Goal: Information Seeking & Learning: Learn about a topic

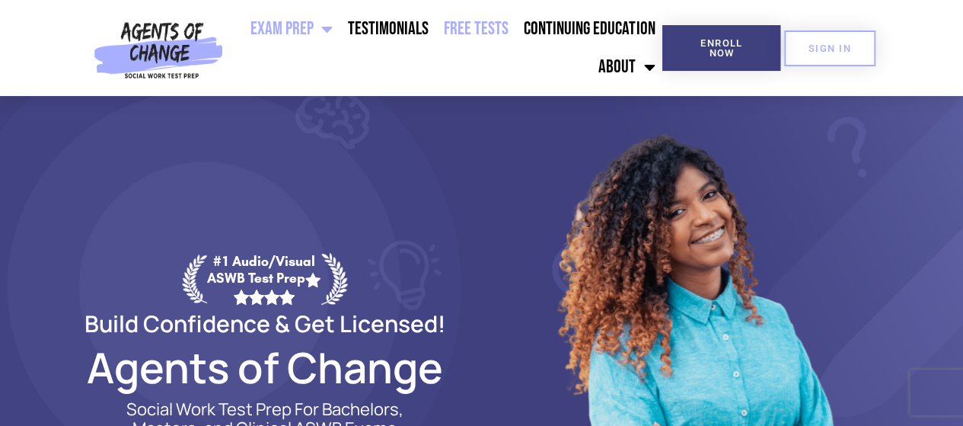
click at [507, 22] on link "Free Tests" at bounding box center [476, 29] width 80 height 38
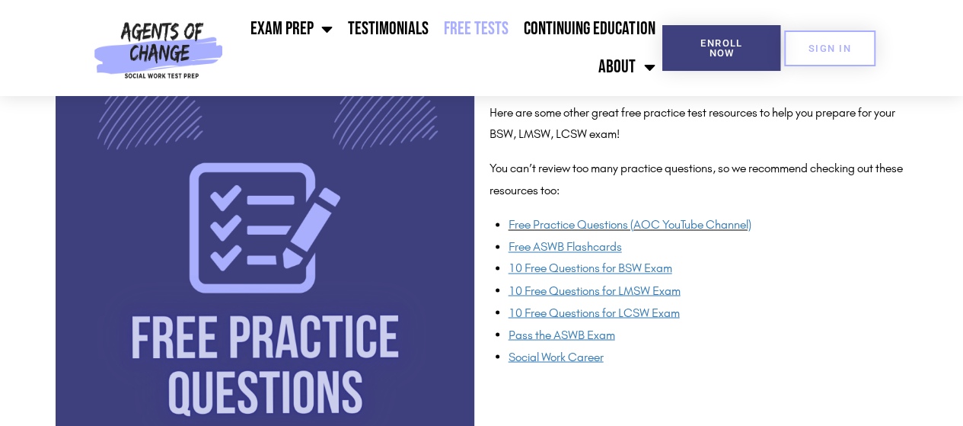
scroll to position [1180, 0]
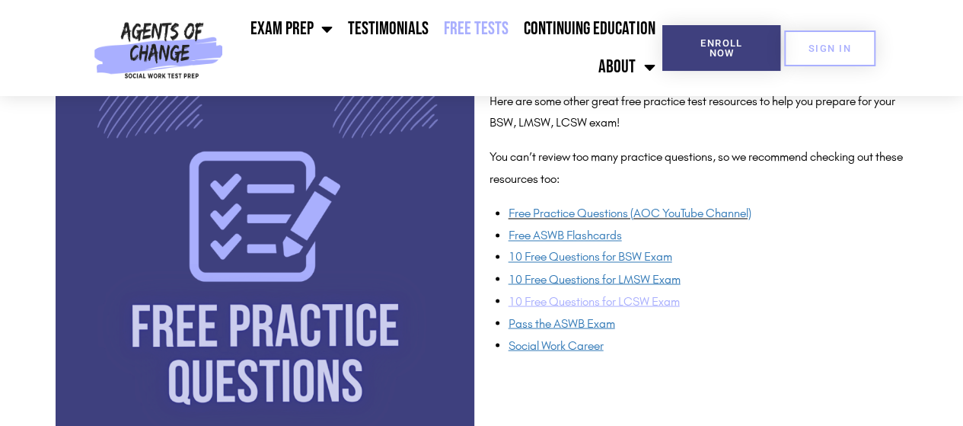
click at [660, 299] on span "10 Free Questions for LCSW Exam" at bounding box center [594, 300] width 171 height 14
